Goal: Use online tool/utility: Utilize a website feature to perform a specific function

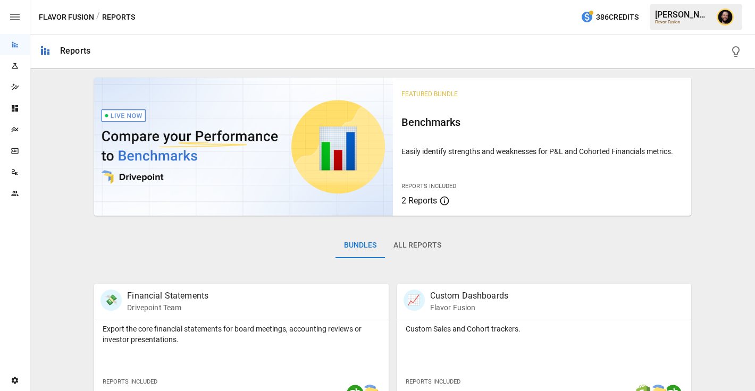
click at [18, 130] on icon "Plans" at bounding box center [15, 129] width 9 height 9
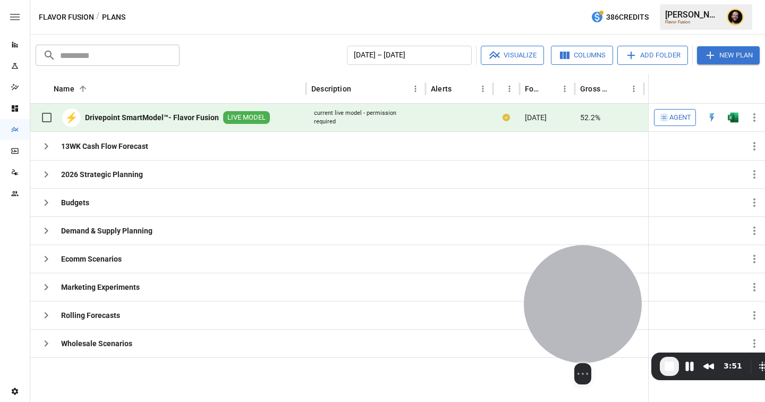
drag, startPoint x: 63, startPoint y: 306, endPoint x: 598, endPoint y: 310, distance: 534.6
click at [598, 311] on div at bounding box center [583, 304] width 118 height 118
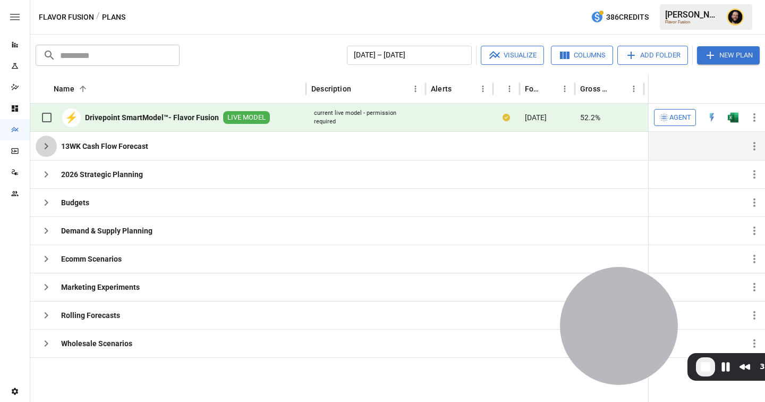
click at [49, 145] on icon "button" at bounding box center [46, 146] width 13 height 13
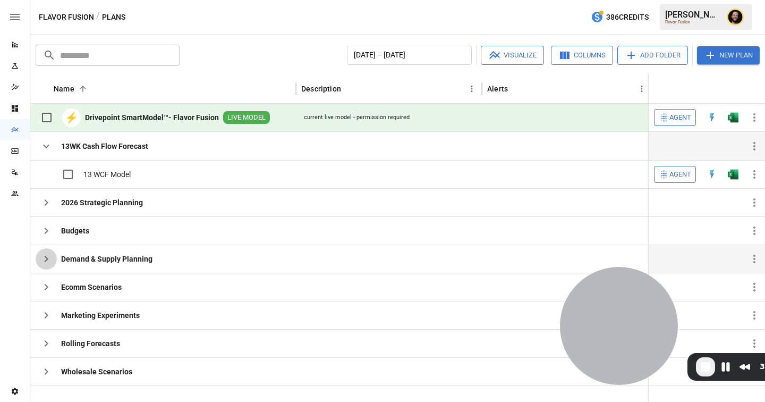
click at [49, 257] on icon "button" at bounding box center [46, 258] width 13 height 13
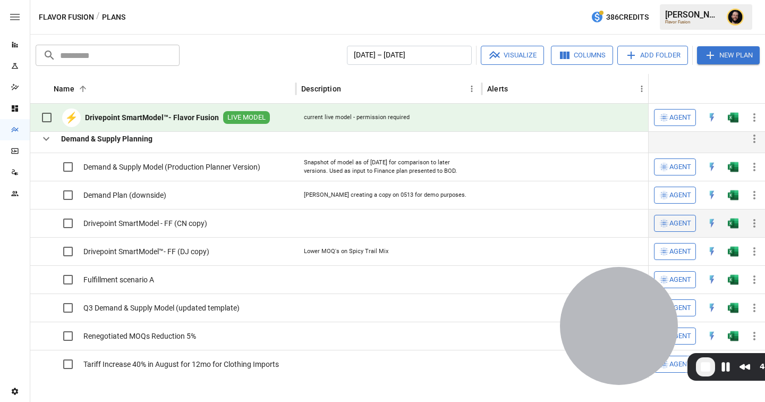
scroll to position [52, 0]
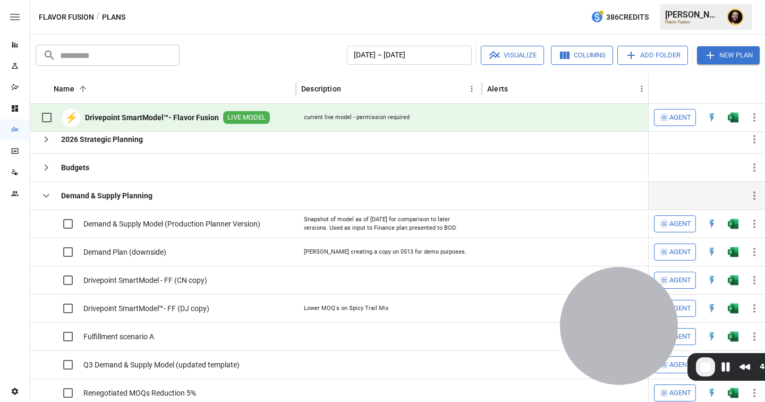
click at [49, 198] on icon "button" at bounding box center [46, 195] width 13 height 13
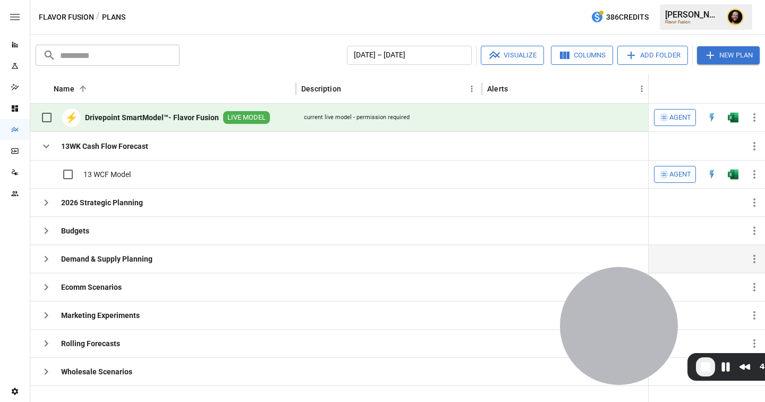
scroll to position [0, 0]
click at [48, 371] on icon "button" at bounding box center [47, 371] width 4 height 6
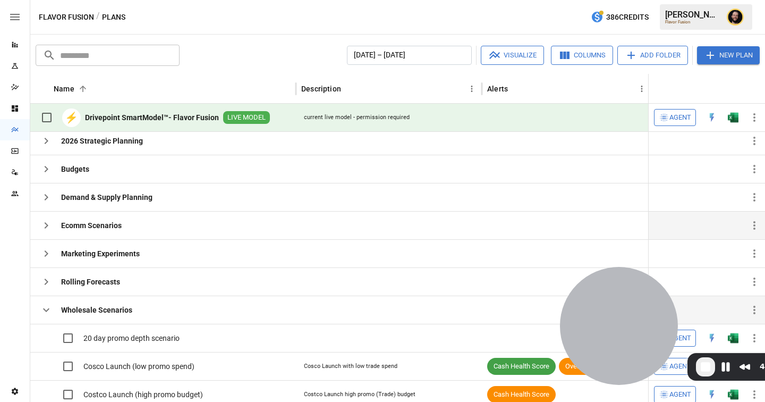
scroll to position [45, 0]
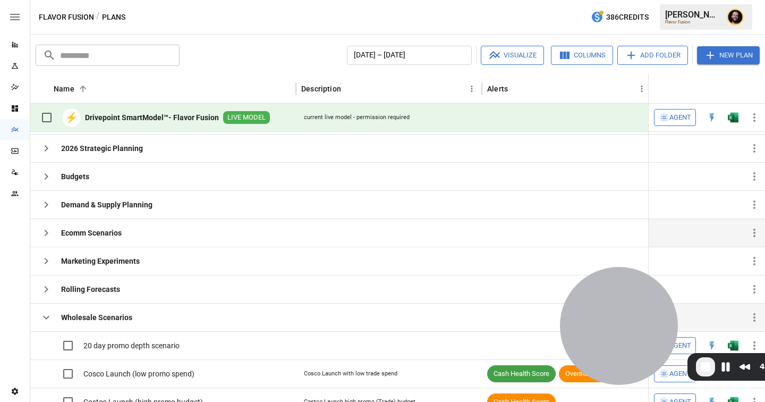
click at [46, 228] on icon "button" at bounding box center [46, 232] width 13 height 13
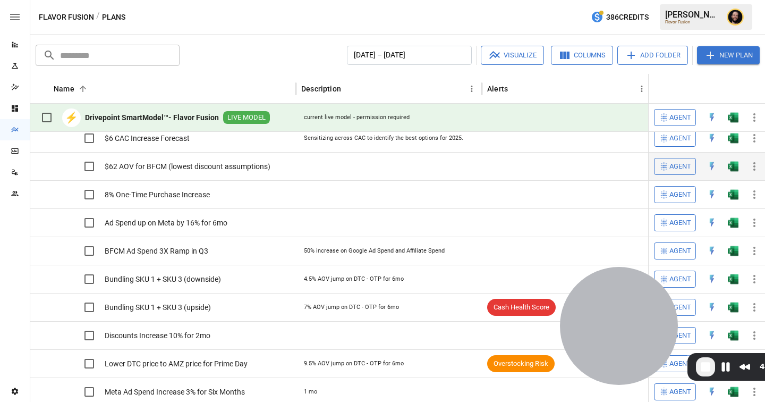
scroll to position [0, 0]
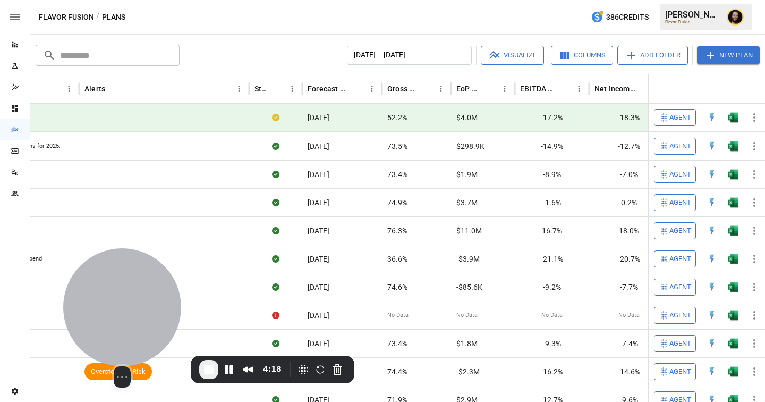
drag, startPoint x: 589, startPoint y: 317, endPoint x: 73, endPoint y: 326, distance: 516.6
click at [73, 325] on div at bounding box center [122, 307] width 118 height 118
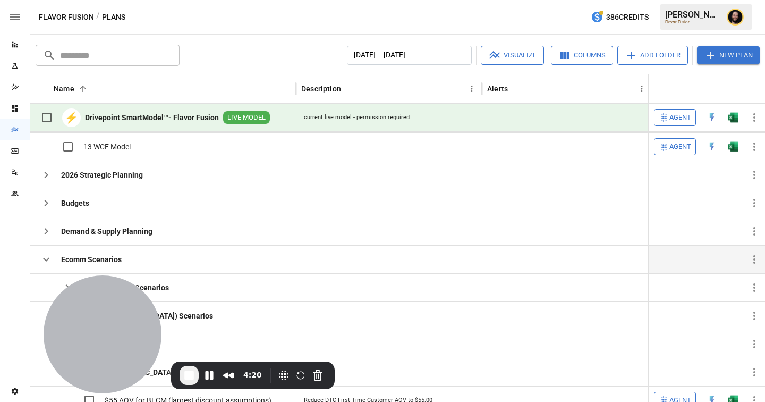
click at [52, 258] on icon "button" at bounding box center [46, 259] width 13 height 13
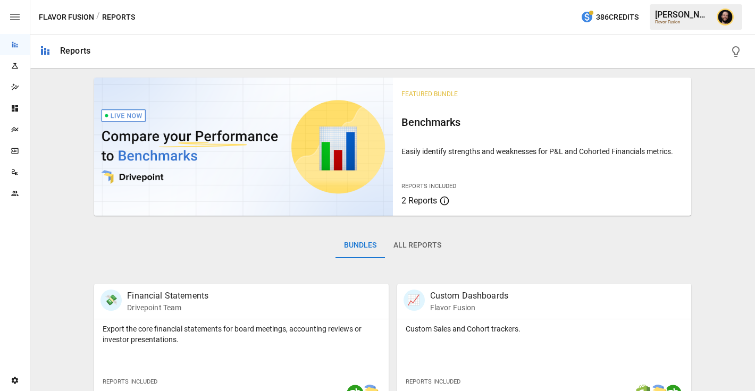
click at [16, 124] on div "Plans" at bounding box center [15, 129] width 30 height 21
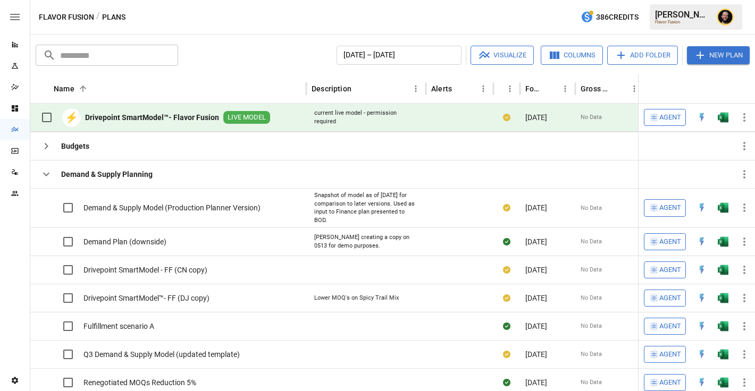
scroll to position [50, 0]
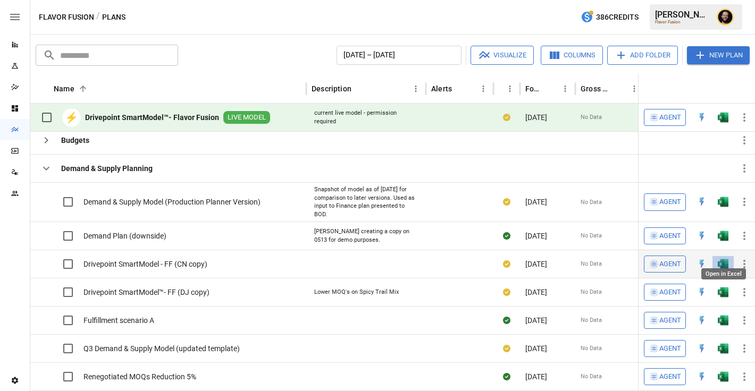
click at [722, 207] on img "Open in Excel" at bounding box center [722, 202] width 11 height 11
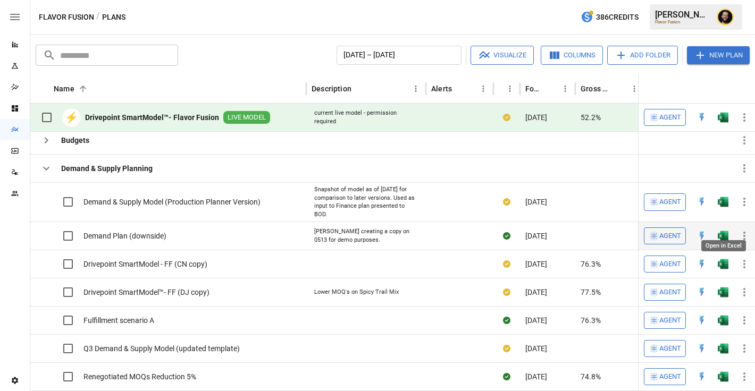
click at [723, 207] on img "Open in Excel" at bounding box center [722, 202] width 11 height 11
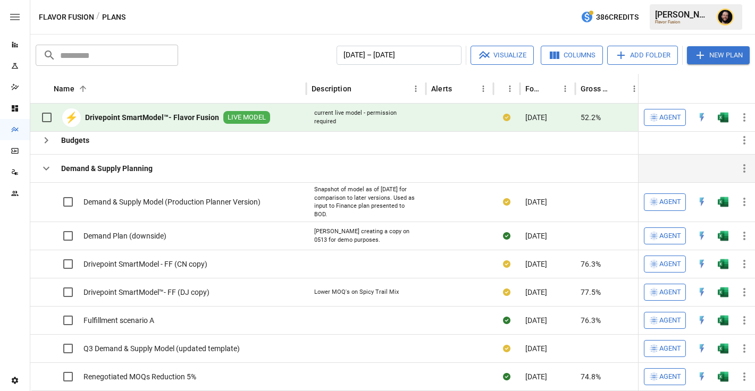
click at [47, 168] on icon "button" at bounding box center [46, 168] width 13 height 13
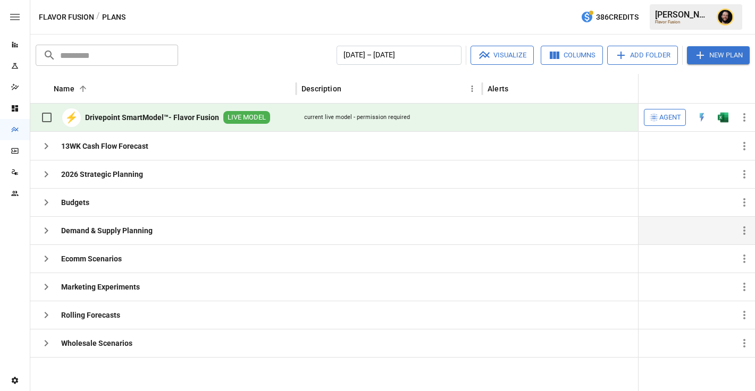
scroll to position [0, 0]
click at [666, 120] on span "Agent" at bounding box center [670, 118] width 22 height 12
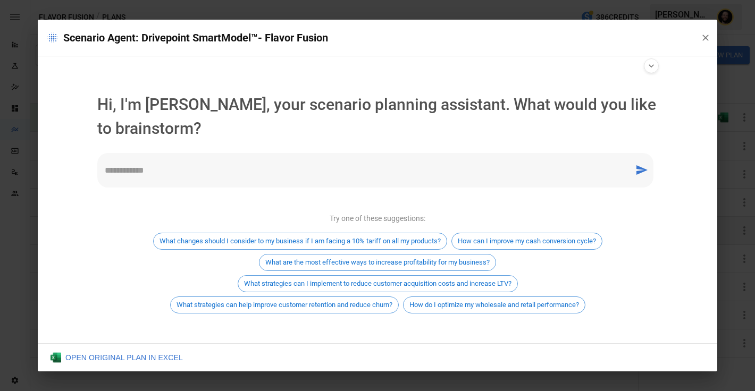
scroll to position [6, 0]
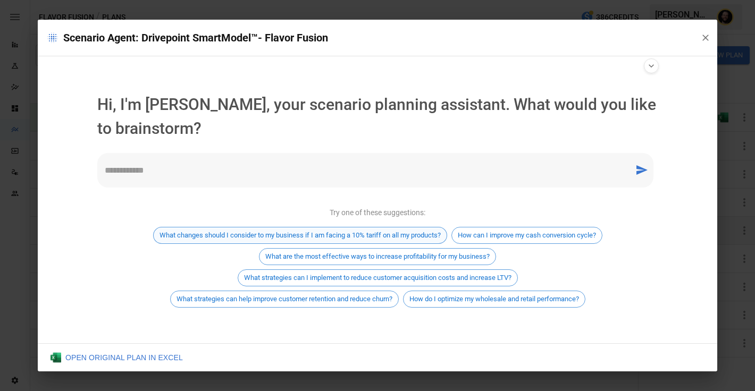
click at [329, 235] on span "What changes should I consider to my business if I am facing a 10% tariff on al…" at bounding box center [300, 235] width 293 height 8
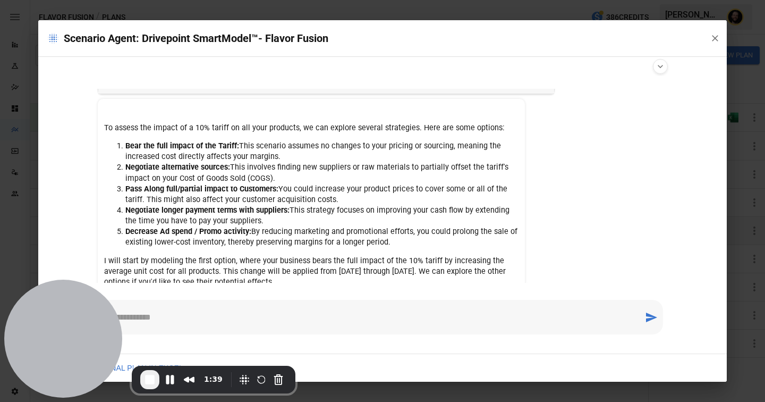
scroll to position [114, 0]
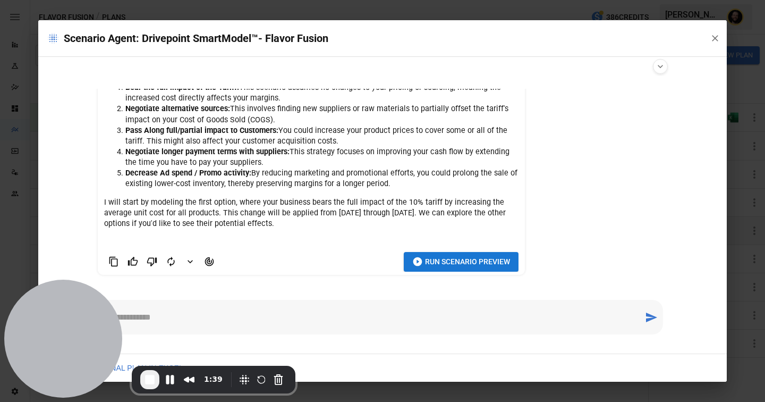
click at [454, 261] on span "Run Scenario Preview" at bounding box center [467, 261] width 85 height 13
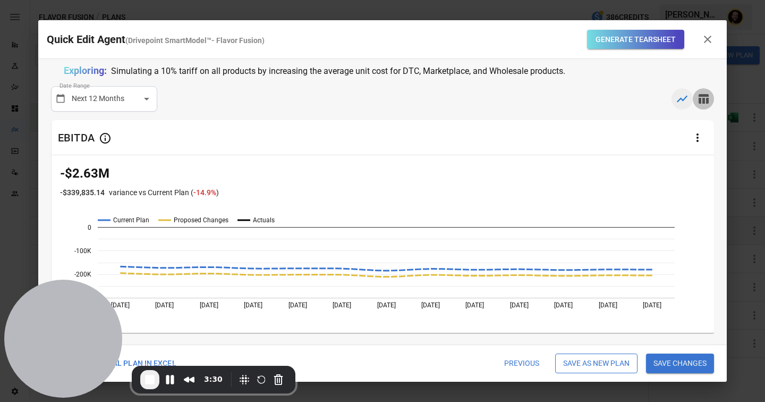
click at [708, 96] on icon "button" at bounding box center [704, 99] width 10 height 10
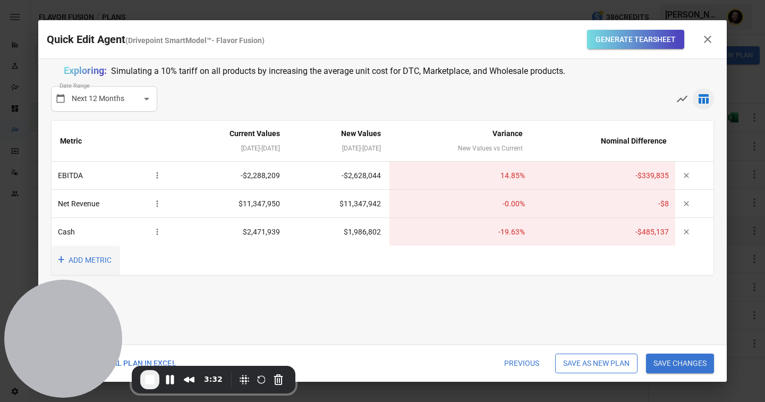
click at [89, 262] on button "+ ADD METRIC" at bounding box center [86, 259] width 69 height 29
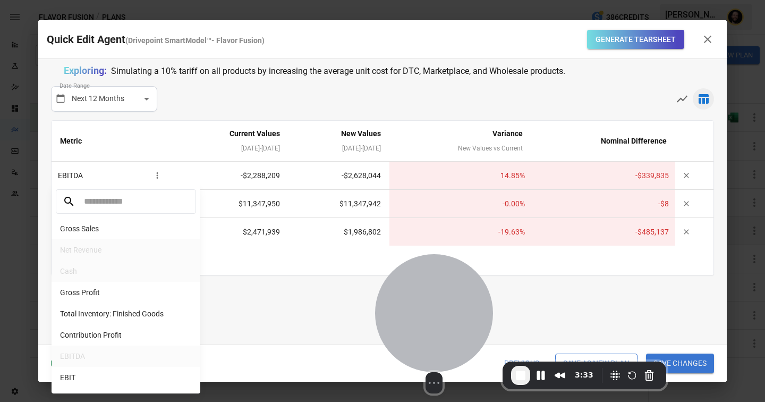
drag, startPoint x: 80, startPoint y: 312, endPoint x: 458, endPoint y: 308, distance: 377.3
click at [457, 308] on div at bounding box center [434, 313] width 118 height 118
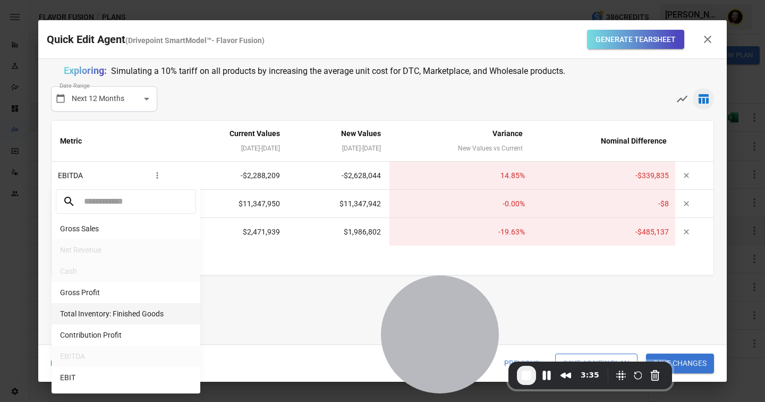
click at [134, 316] on li "Total Inventory: Finished Goods" at bounding box center [126, 313] width 149 height 21
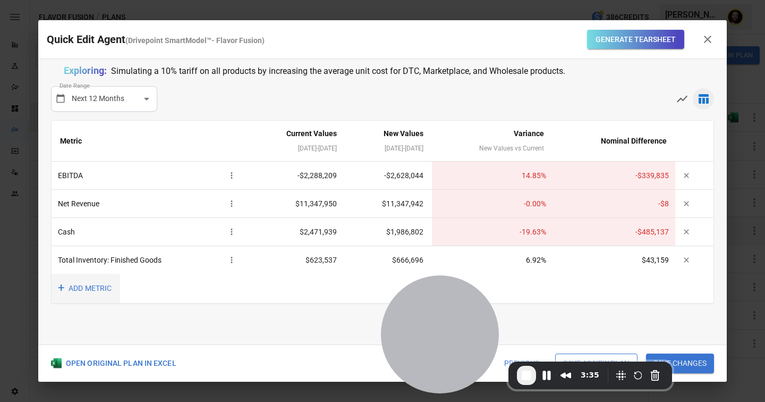
click at [97, 286] on button "+ ADD METRIC" at bounding box center [86, 288] width 69 height 29
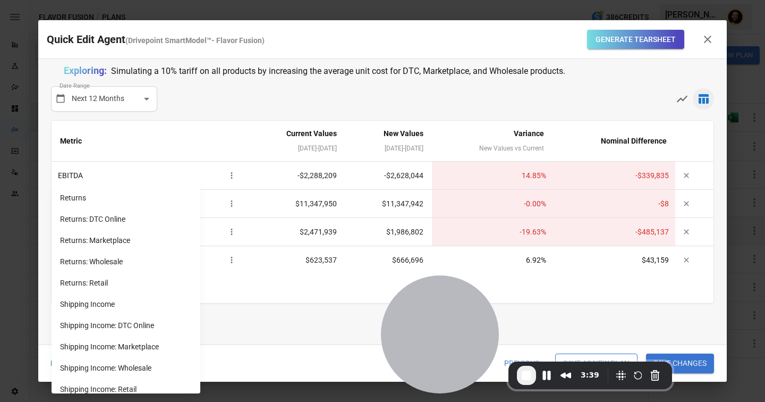
scroll to position [892, 0]
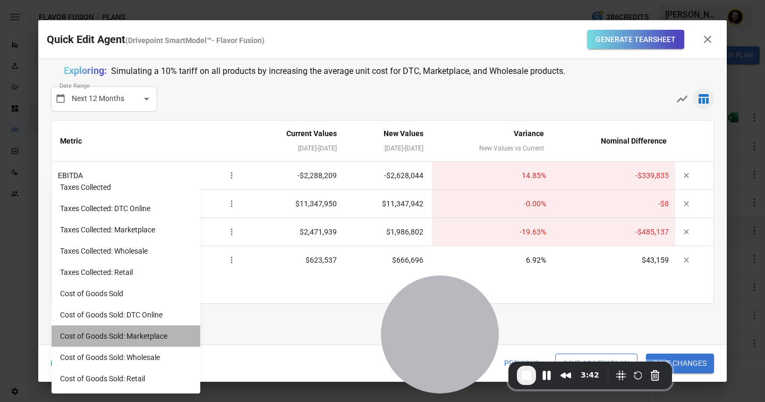
click at [148, 333] on li "Cost of Goods Sold: Marketplace" at bounding box center [126, 335] width 149 height 21
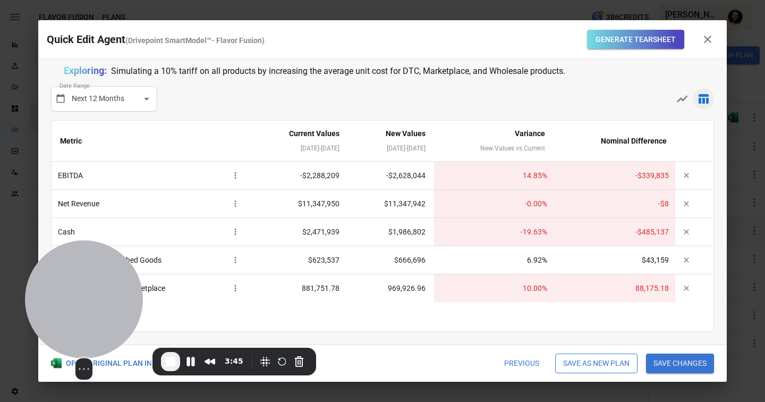
drag, startPoint x: 469, startPoint y: 331, endPoint x: 113, endPoint y: 318, distance: 356.3
click at [113, 318] on div at bounding box center [84, 299] width 118 height 118
